Goal: Find specific page/section

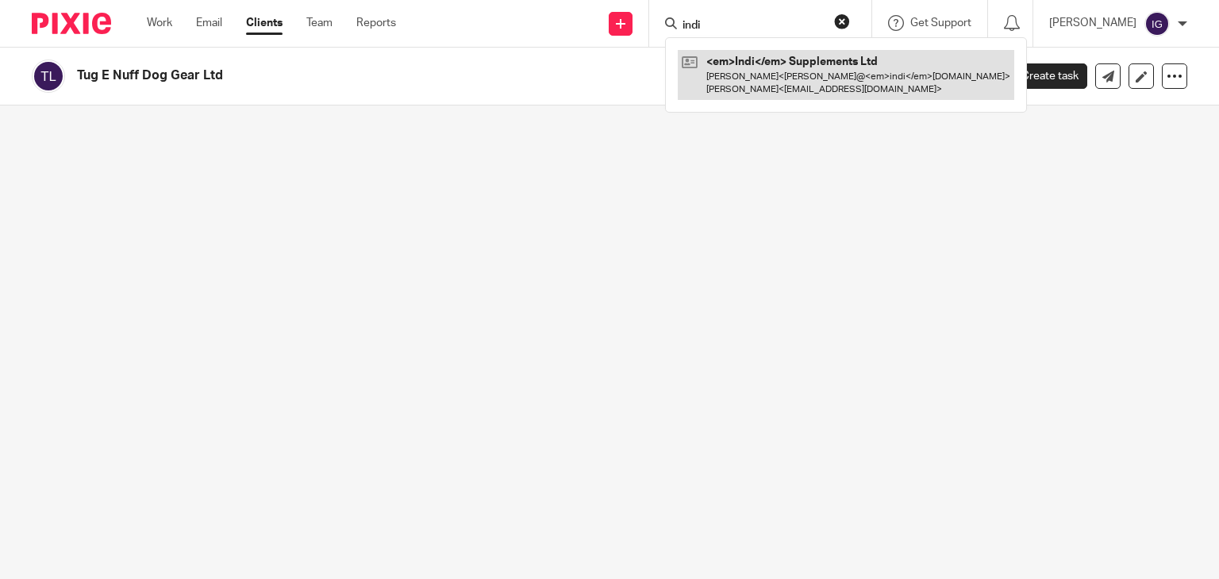
type input "indi"
click at [752, 63] on link at bounding box center [846, 74] width 336 height 49
click at [809, 81] on link at bounding box center [820, 74] width 285 height 49
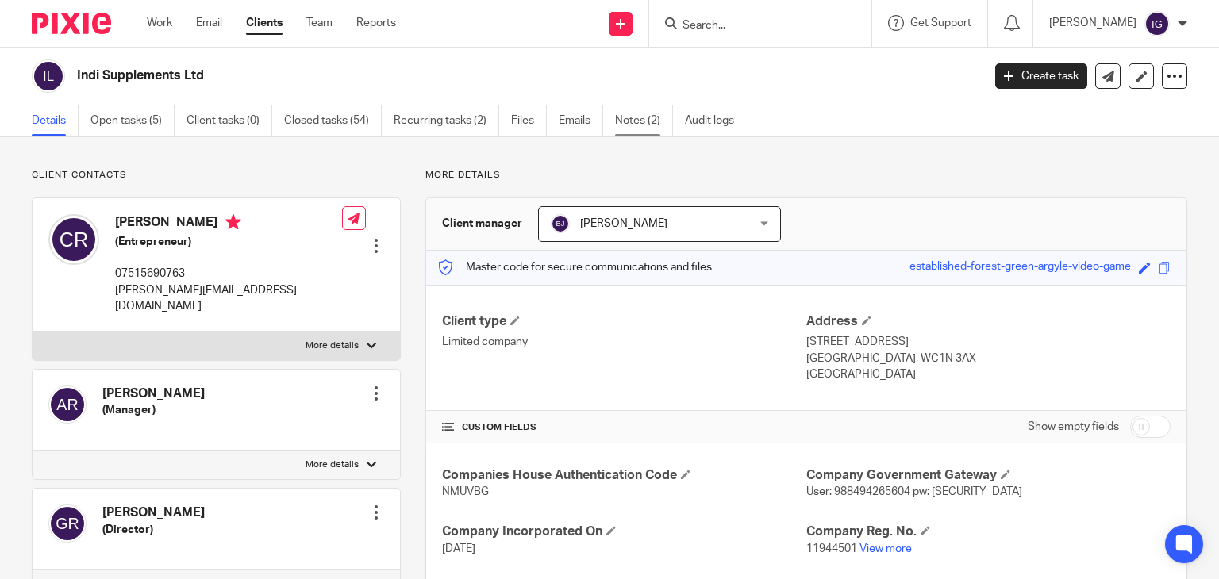
click at [638, 125] on link "Notes (2)" at bounding box center [644, 121] width 58 height 31
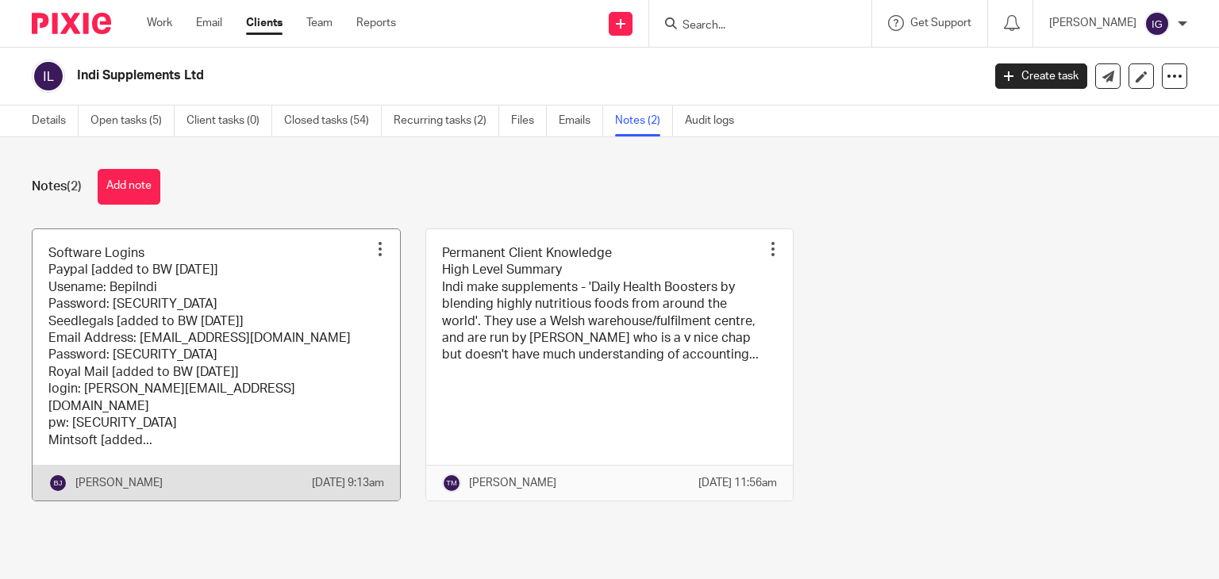
click at [336, 265] on link at bounding box center [216, 364] width 367 height 271
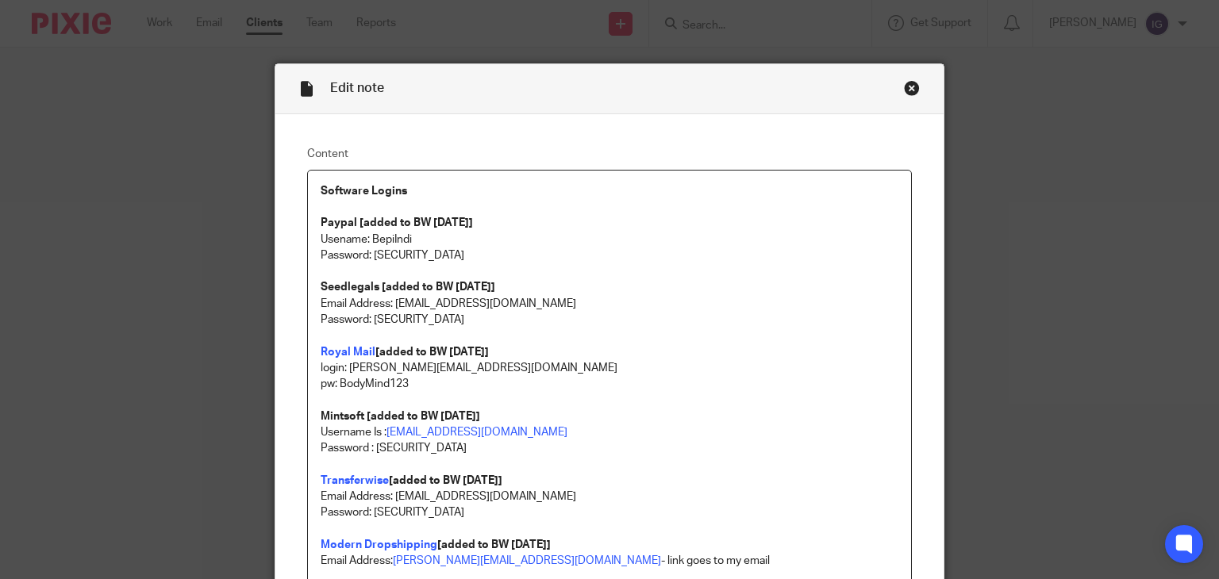
scroll to position [159, 0]
